Goal: Navigation & Orientation: Find specific page/section

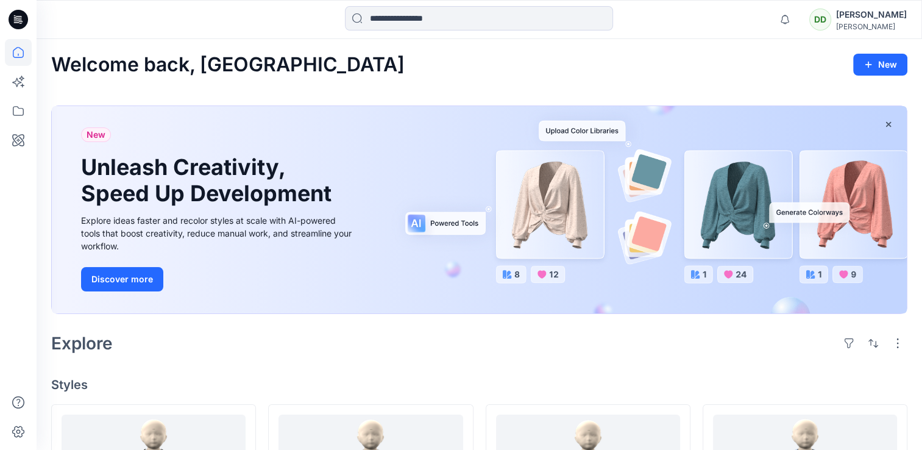
click at [331, 315] on div "New Unleash Creativity, Speed Up Development Explore ideas faster and recolor s…" at bounding box center [479, 212] width 856 height 233
click at [24, 109] on icon at bounding box center [18, 110] width 27 height 27
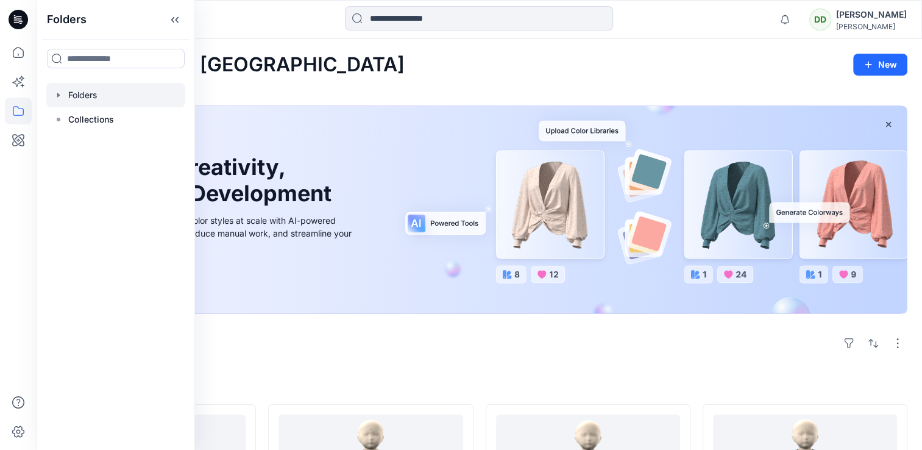
click at [105, 96] on div at bounding box center [115, 95] width 139 height 24
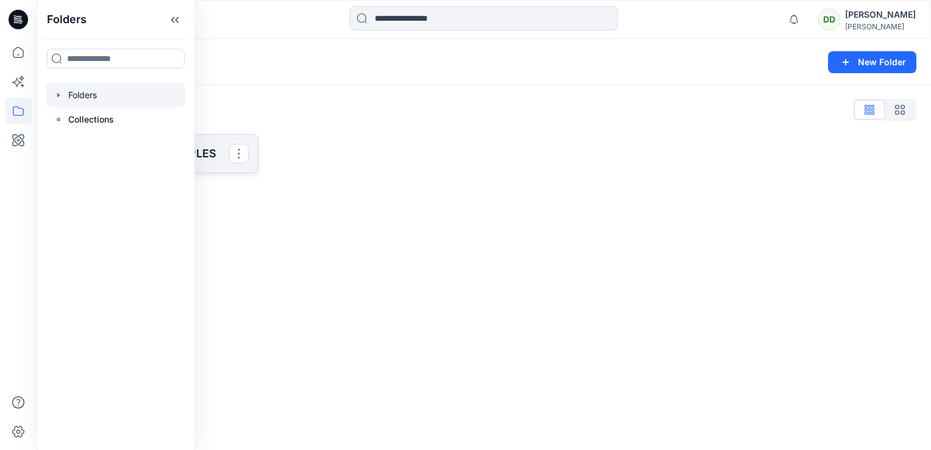
click at [197, 151] on p "SAINSBURY 3D SAMPLES" at bounding box center [153, 153] width 151 height 17
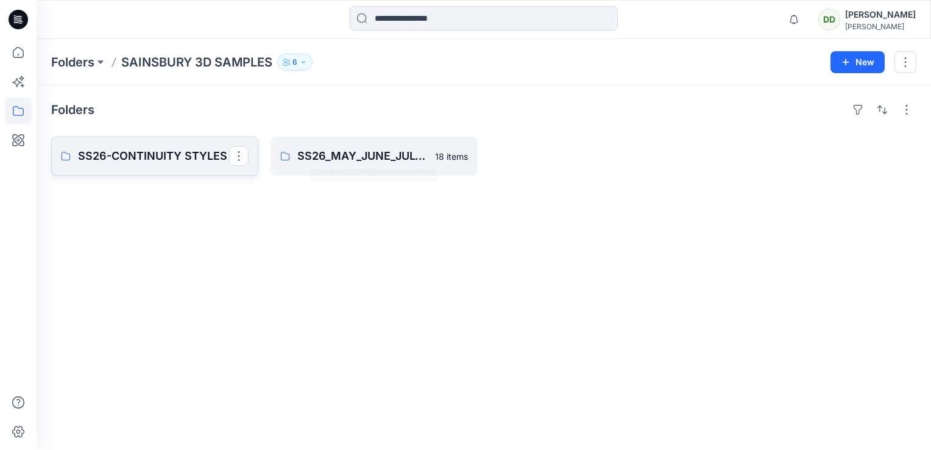
click at [182, 153] on p "SS26-CONTINUITY STYLES" at bounding box center [153, 155] width 151 height 17
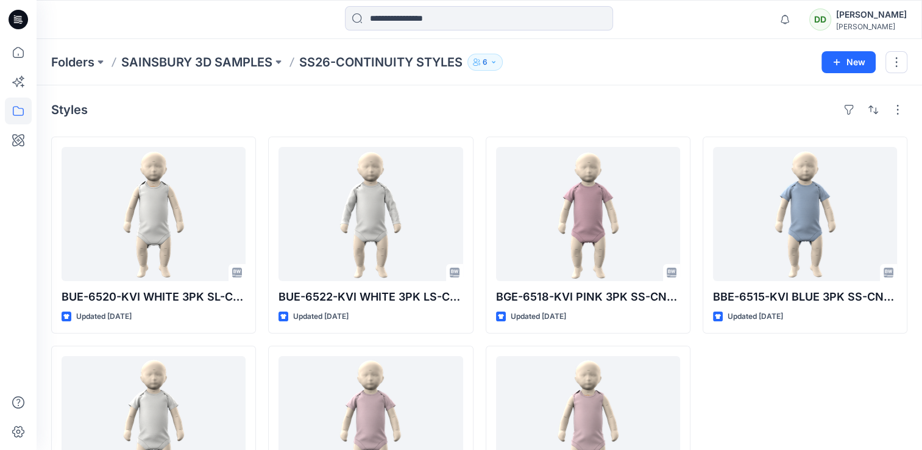
click at [180, 100] on div "Styles" at bounding box center [479, 109] width 856 height 19
click at [12, 113] on icon at bounding box center [18, 110] width 27 height 27
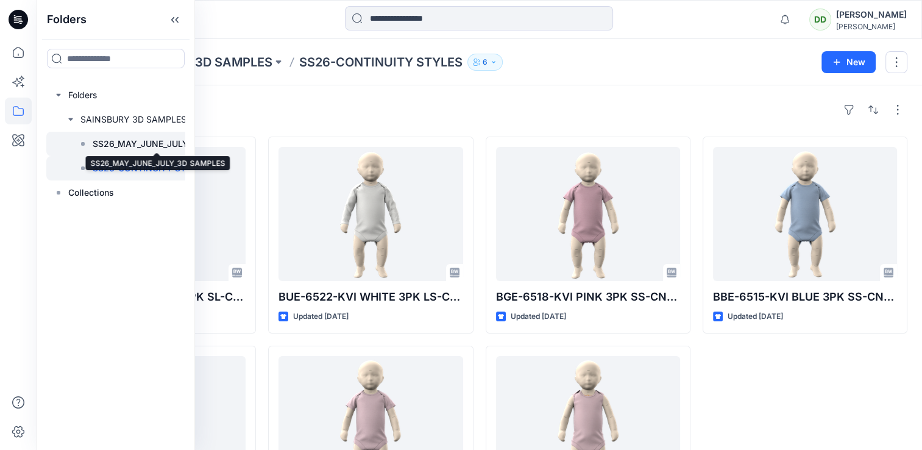
click at [121, 147] on p "SS26_MAY_JUNE_JULY_3D SAMPLES" at bounding box center [157, 143] width 129 height 15
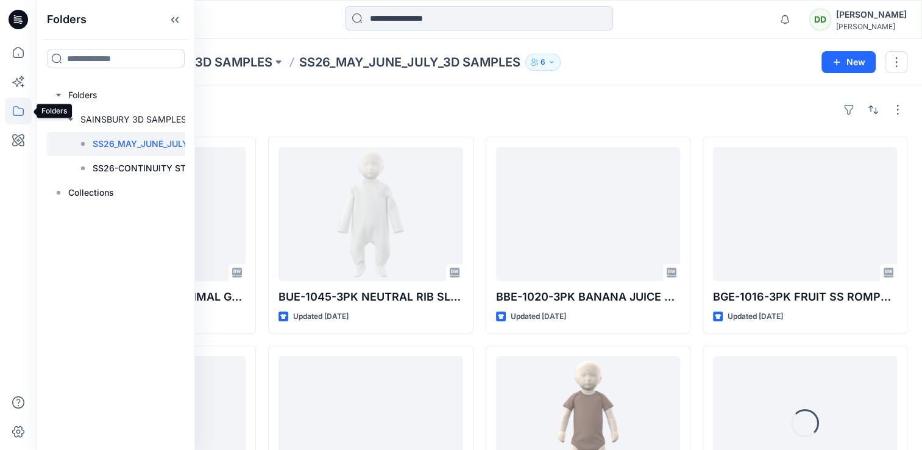
click at [18, 108] on icon at bounding box center [18, 111] width 11 height 10
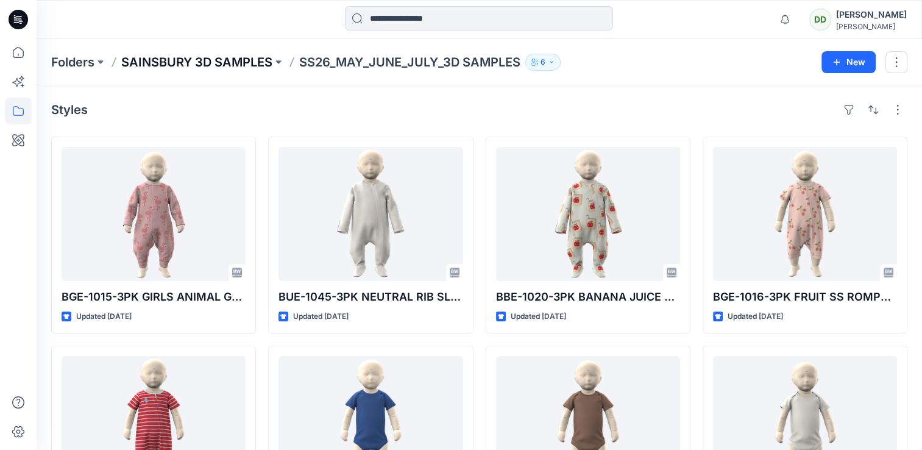
click at [136, 55] on p "SAINSBURY 3D SAMPLES" at bounding box center [196, 62] width 151 height 17
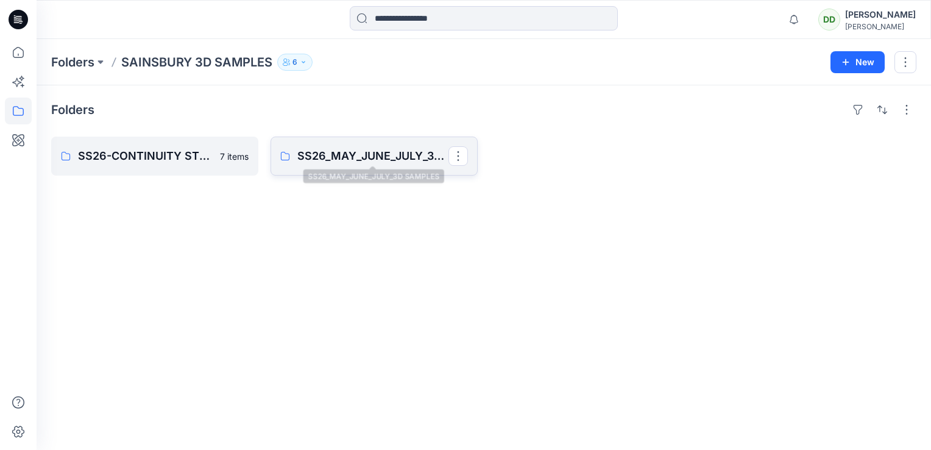
click at [406, 154] on p "SS26_MAY_JUNE_JULY_3D SAMPLES" at bounding box center [372, 155] width 151 height 17
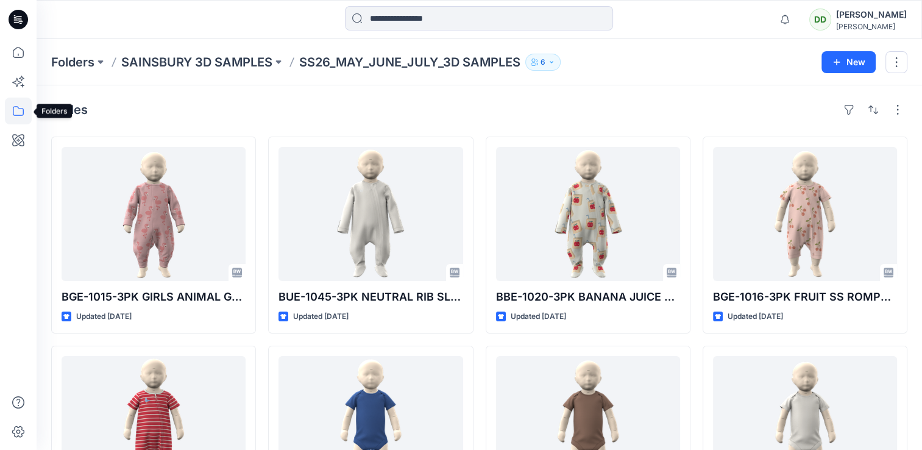
click at [29, 120] on icon at bounding box center [18, 110] width 27 height 27
